Goal: Task Accomplishment & Management: Manage account settings

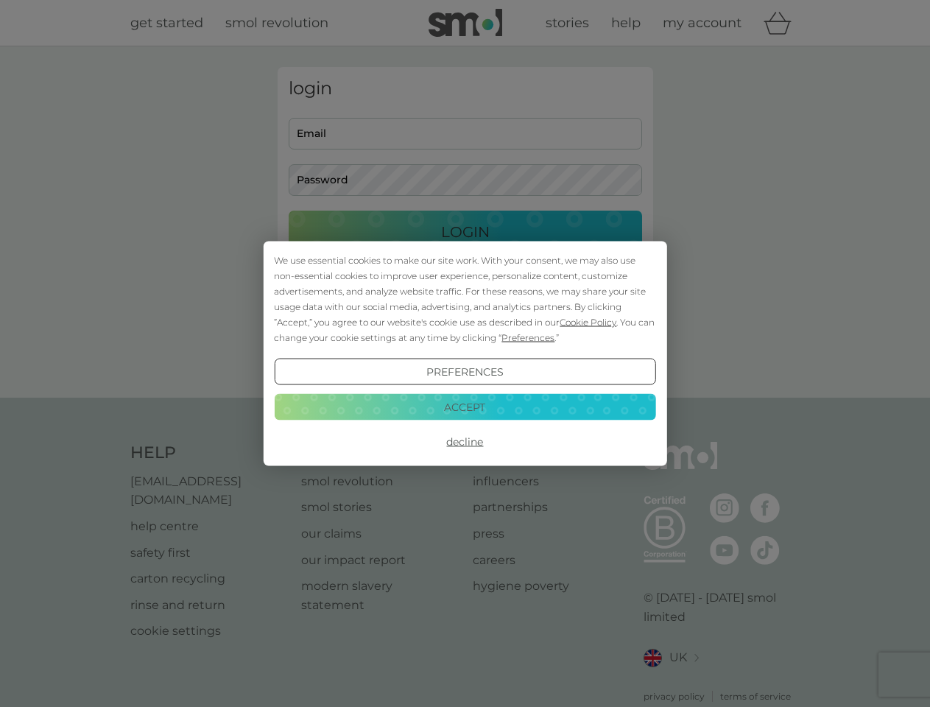
click at [589, 322] on span "Cookie Policy" at bounding box center [588, 322] width 57 height 11
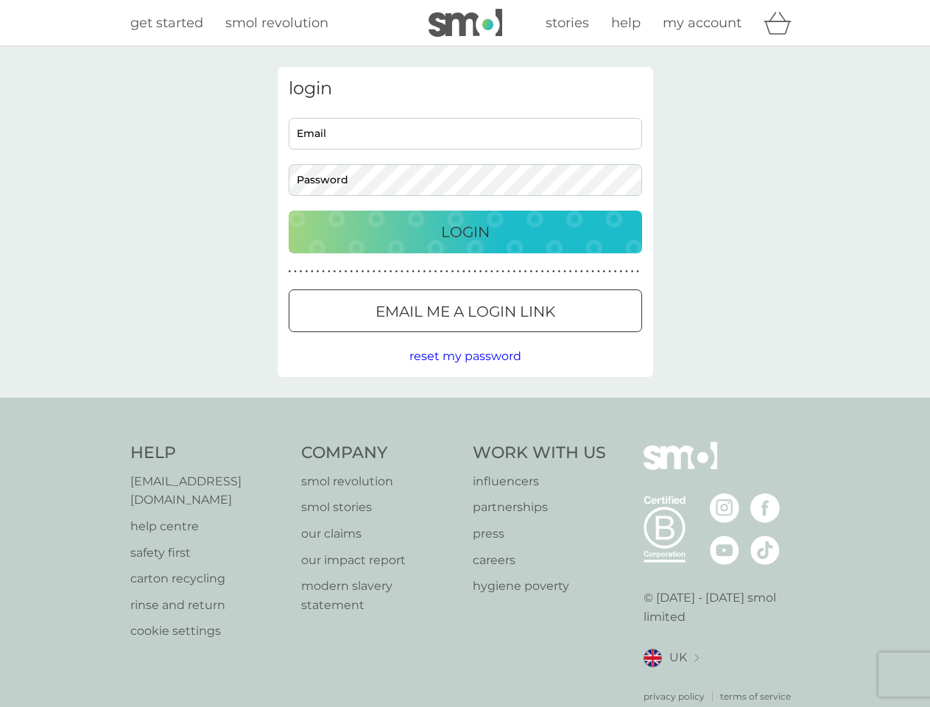
click at [527, 337] on div "login Email Password Login ● ● ● ● ● ● ● ● ● ● ● ● ● ● ● ● ● ● ● ● ● ● ● ● ● ● …" at bounding box center [466, 222] width 376 height 310
click at [465, 372] on div "login Email Password Login ● ● ● ● ● ● ● ● ● ● ● ● ● ● ● ● ● ● ● ● ● ● ● ● ● ● …" at bounding box center [466, 222] width 376 height 310
click at [465, 442] on div "Help [EMAIL_ADDRESS][DOMAIN_NAME] help centre safety first carton recycling rin…" at bounding box center [465, 573] width 670 height 262
click at [465, 407] on div "Help [EMAIL_ADDRESS][DOMAIN_NAME] help centre safety first carton recycling rin…" at bounding box center [465, 573] width 930 height 350
